Goal: Task Accomplishment & Management: Use online tool/utility

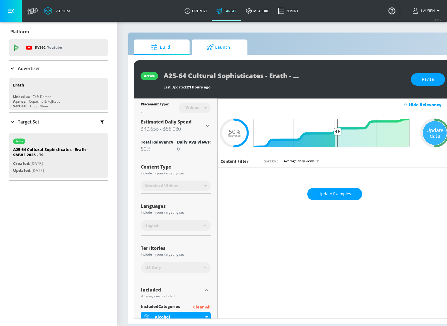
click at [220, 49] on span "Launch" at bounding box center [218, 47] width 42 height 13
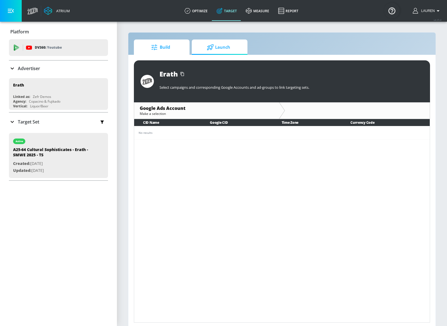
click at [165, 49] on span "Build" at bounding box center [160, 47] width 42 height 13
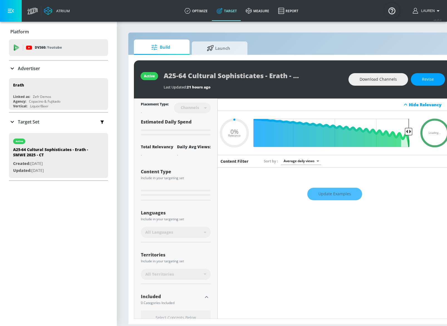
click at [174, 46] on span "Build" at bounding box center [160, 47] width 42 height 13
type input "0.05"
click at [194, 10] on link "optimize" at bounding box center [196, 11] width 32 height 20
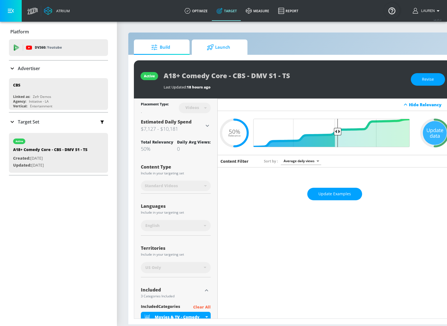
click at [223, 46] on span "Launch" at bounding box center [218, 47] width 42 height 13
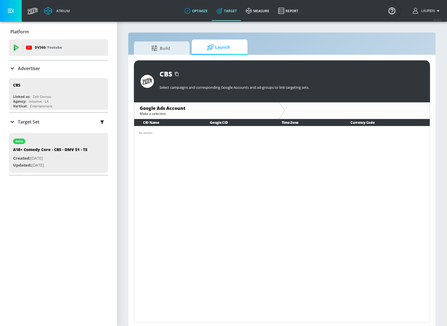
click at [202, 8] on link "optimize" at bounding box center [196, 11] width 32 height 20
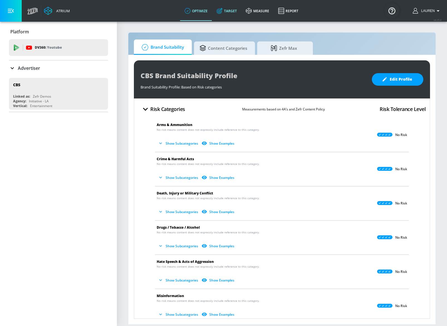
click at [227, 14] on link "Target" at bounding box center [226, 11] width 29 height 20
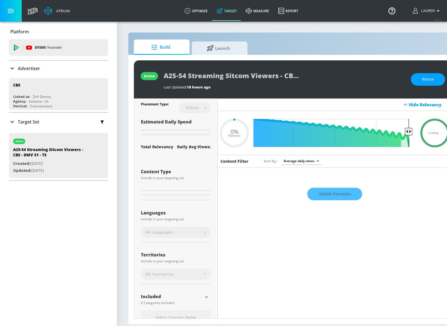
type input "0.05"
click at [218, 53] on span "Launch" at bounding box center [218, 47] width 42 height 13
